Goal: Use online tool/utility

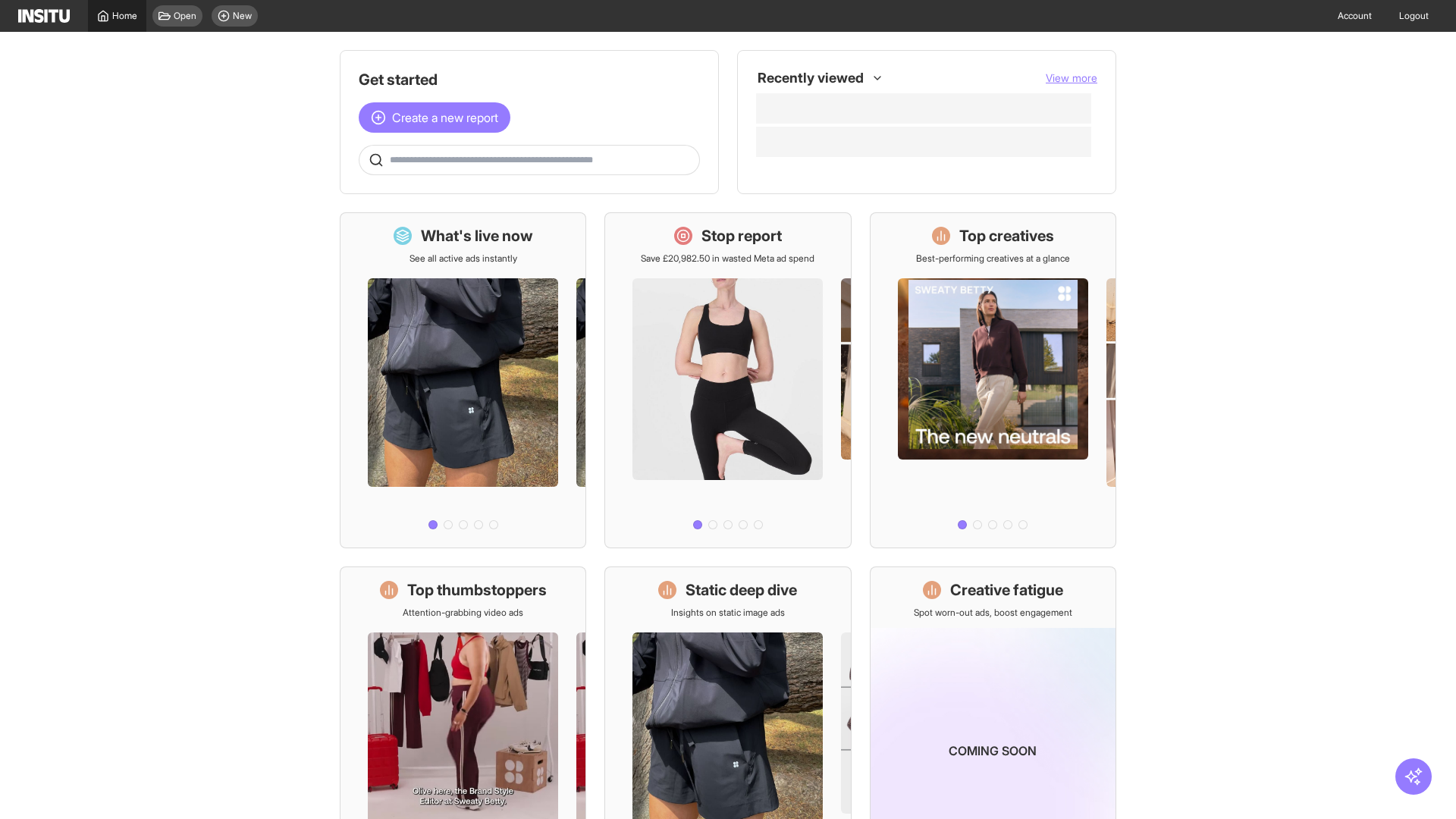
click at [117, 16] on span "Home" at bounding box center [124, 16] width 25 height 12
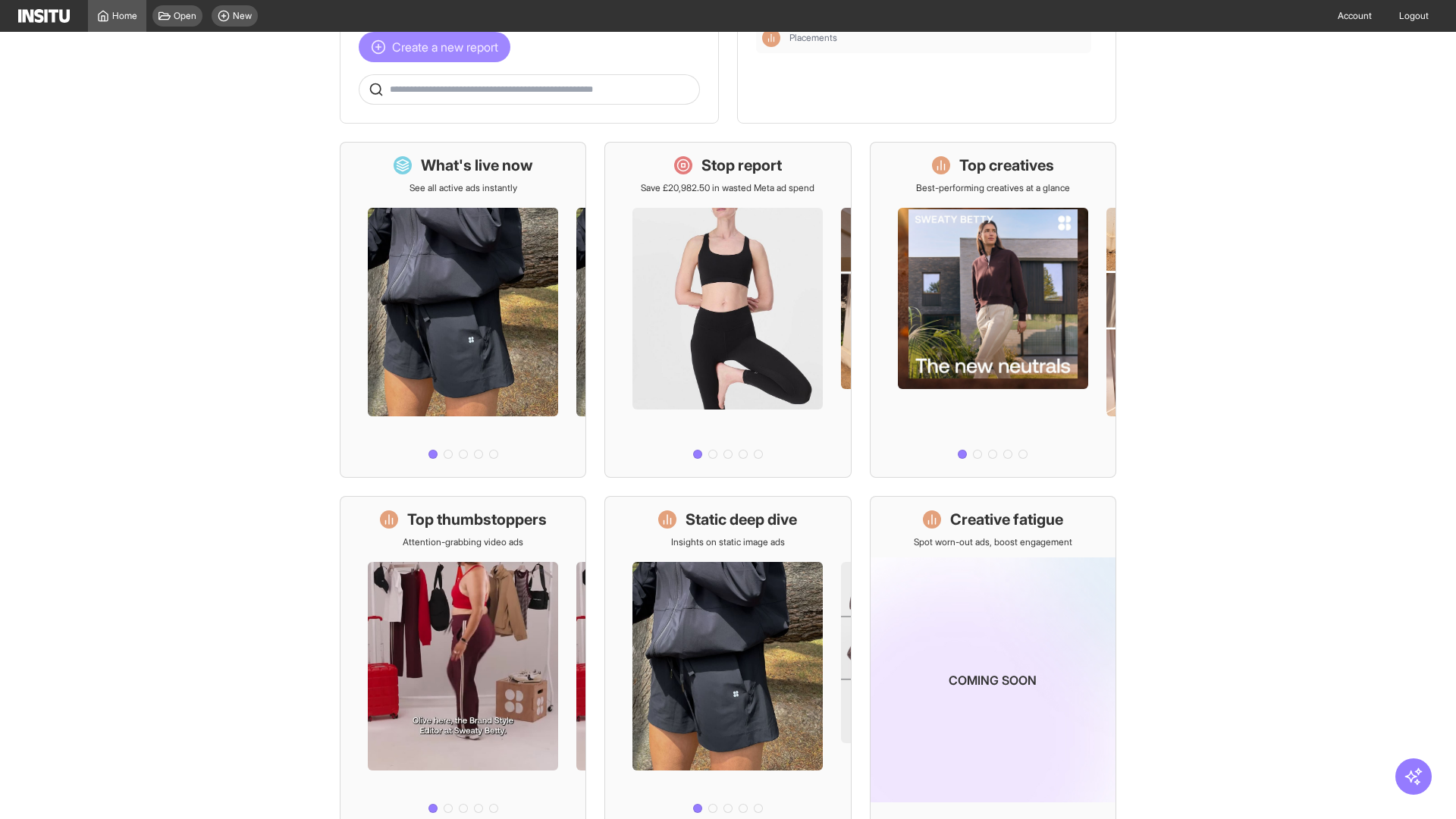
click at [438, 47] on span "Create a new report" at bounding box center [445, 47] width 106 height 18
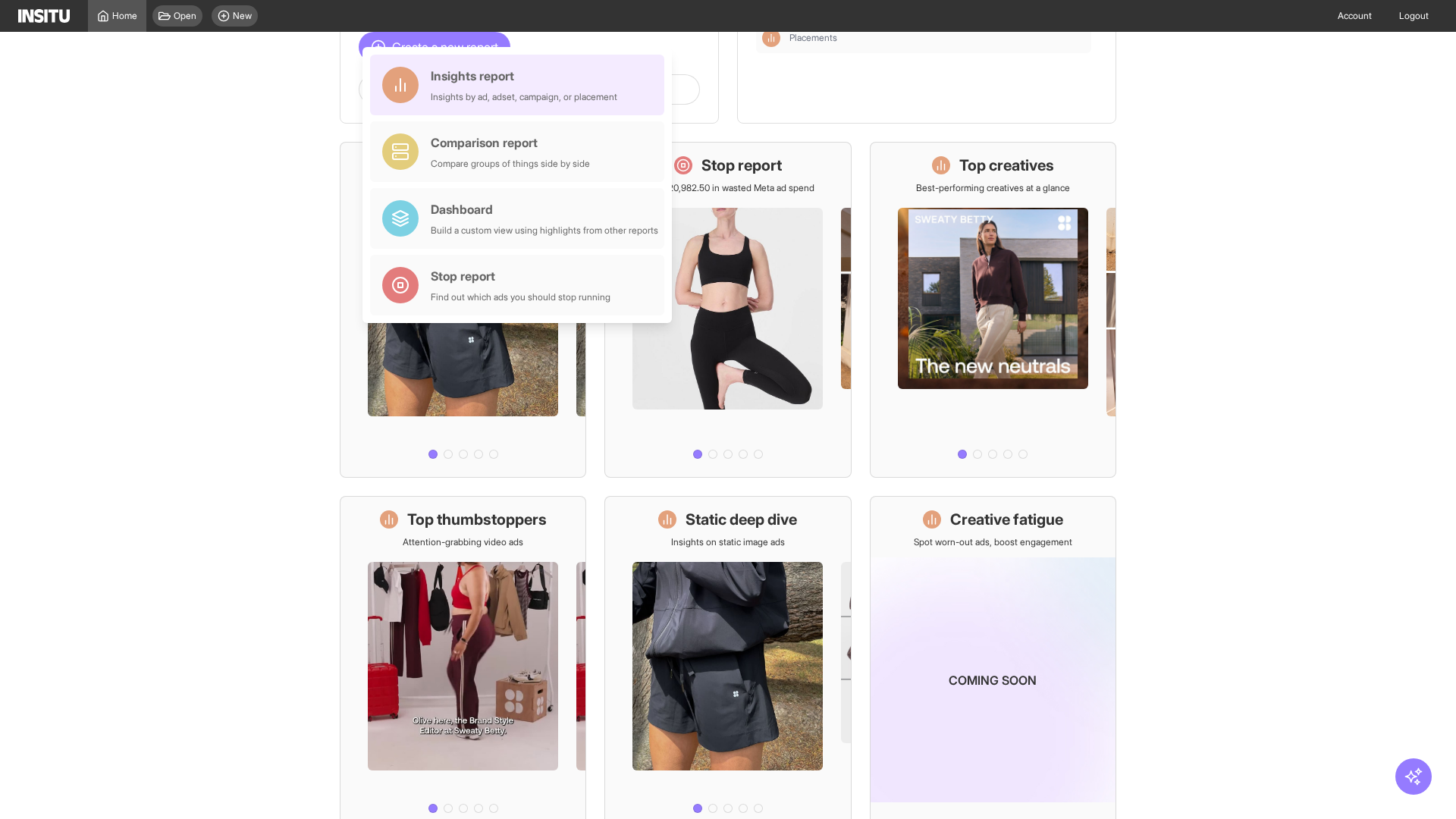
click at [521, 85] on div "Insights report Insights by ad, adset, campaign, or placement" at bounding box center [523, 85] width 186 height 37
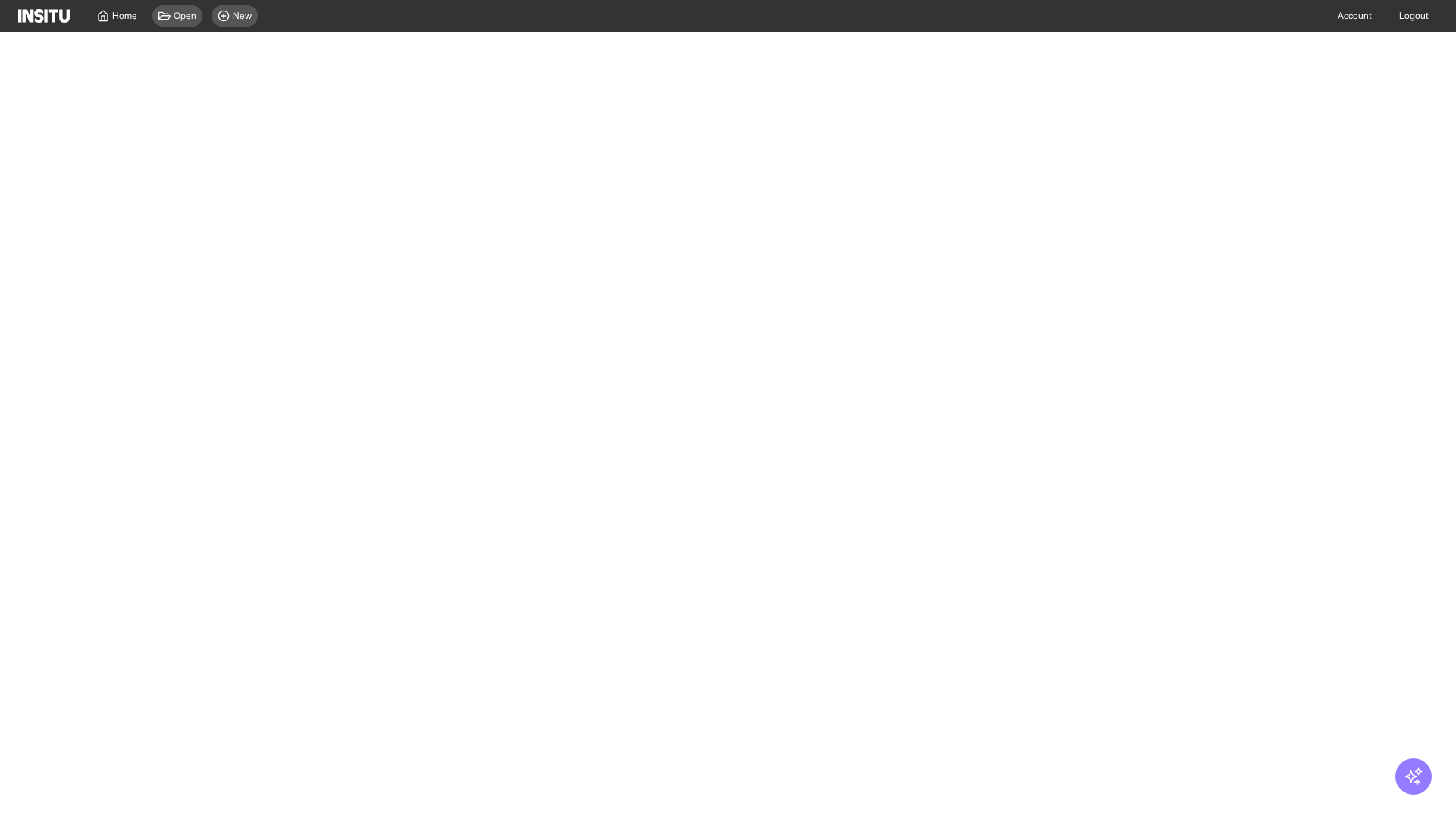
select select "**"
